Goal: Find specific page/section: Find specific page/section

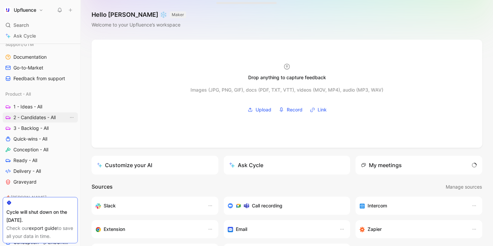
click at [36, 118] on span "2 - Candidates - All" at bounding box center [34, 117] width 42 height 7
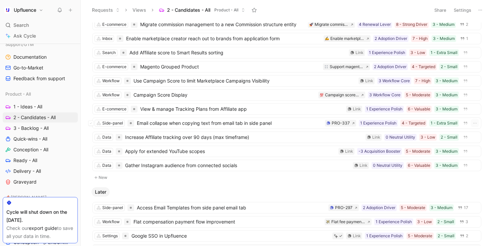
scroll to position [146, 0]
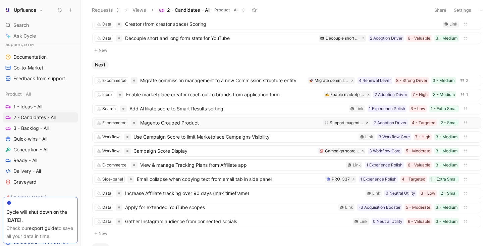
click at [241, 126] on span "Magento Grouped Product" at bounding box center [230, 123] width 180 height 8
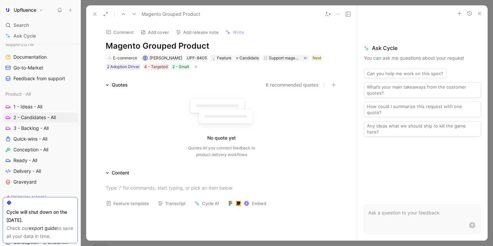
click at [183, 42] on h1 "Magento Grouped Product" at bounding box center [222, 46] width 232 height 11
copy h1 "Magento Grouped Product"
click at [96, 13] on icon at bounding box center [94, 13] width 5 height 5
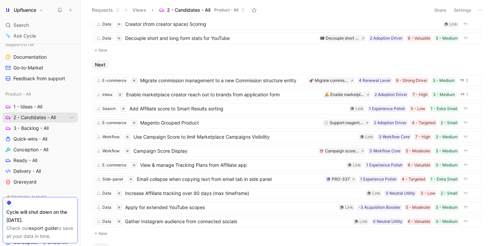
click at [69, 118] on icon "View actions" at bounding box center [71, 117] width 5 height 5
click at [70, 129] on div "Duplicate" at bounding box center [72, 130] width 50 height 8
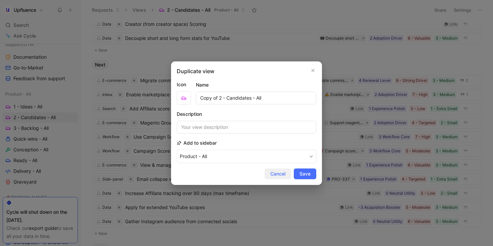
click at [283, 175] on span "Cancel" at bounding box center [277, 174] width 15 height 8
